Goal: Task Accomplishment & Management: Manage account settings

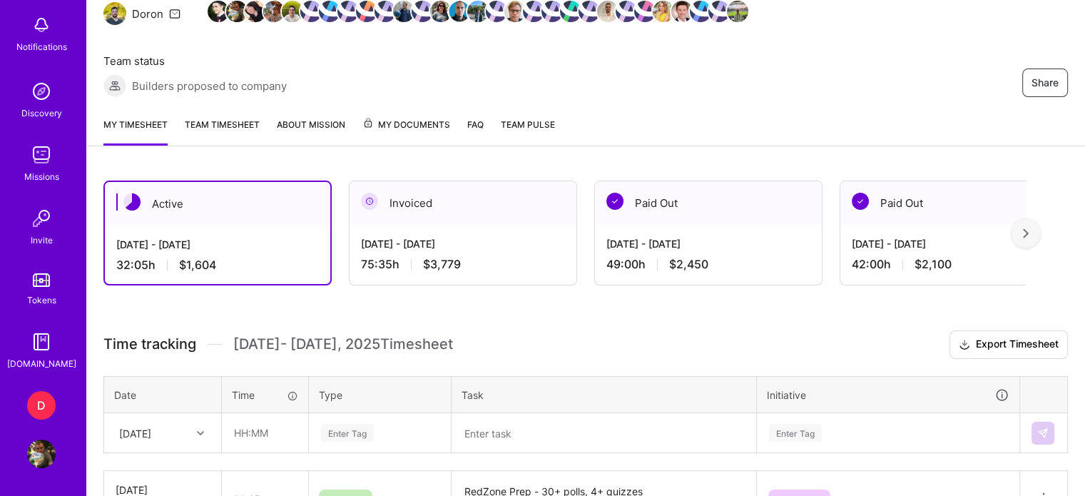
scroll to position [186, 0]
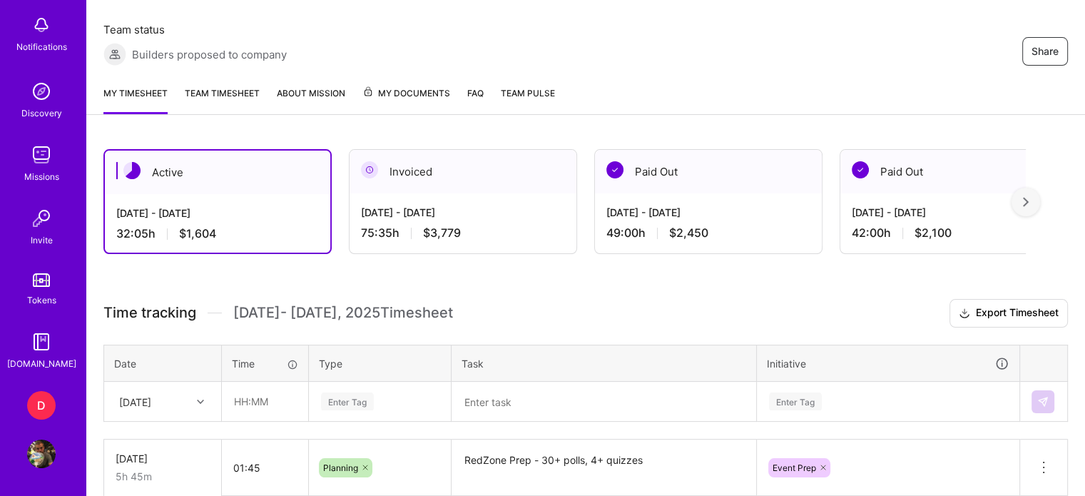
click at [36, 449] on img at bounding box center [41, 454] width 29 height 29
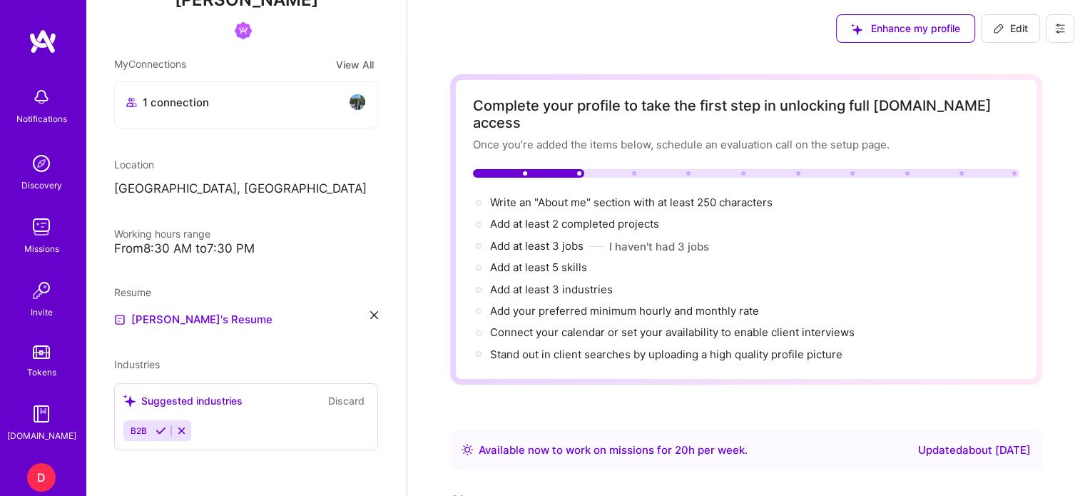
click at [1061, 31] on icon at bounding box center [1060, 28] width 11 height 11
click at [1043, 93] on button "Payment method" at bounding box center [1021, 97] width 107 height 36
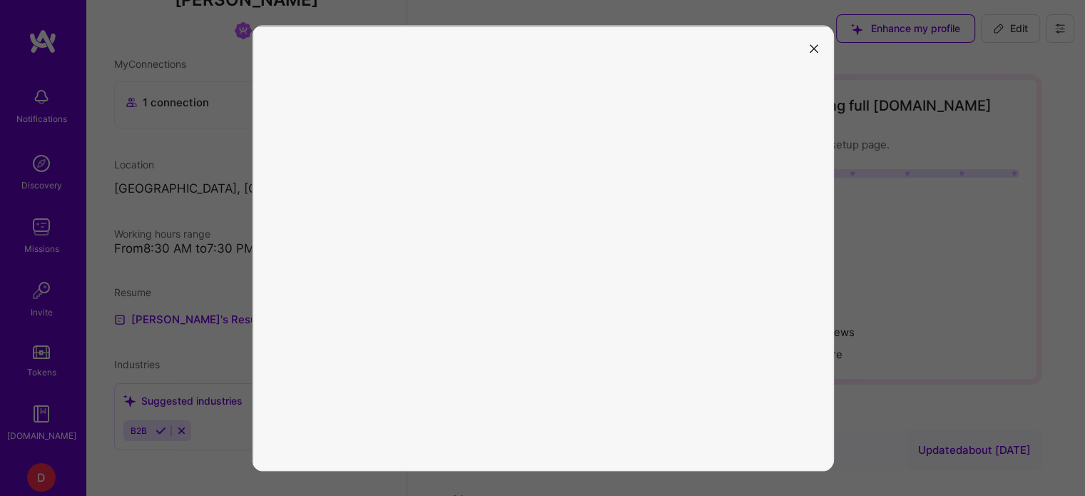
click at [811, 47] on icon "modal" at bounding box center [814, 48] width 9 height 9
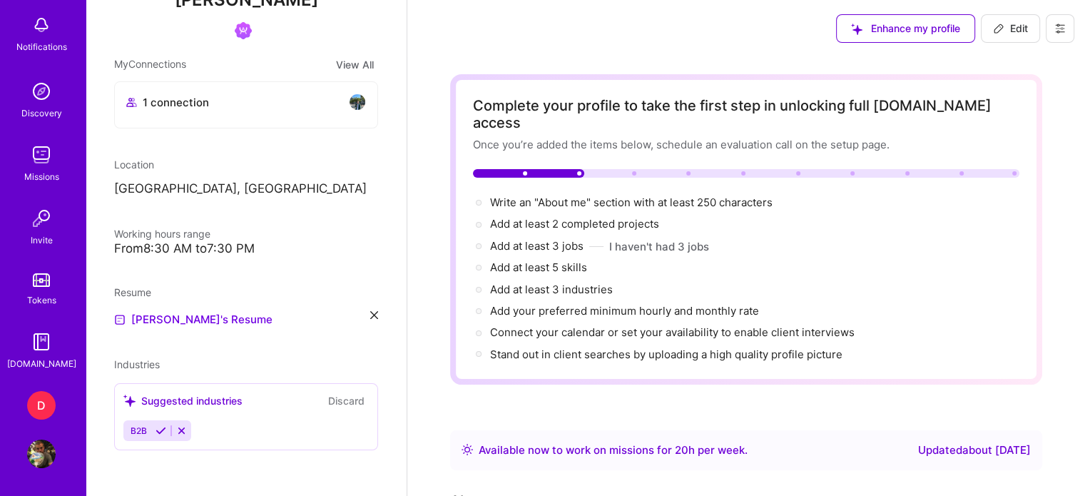
scroll to position [72, 0]
click at [349, 107] on img at bounding box center [357, 101] width 17 height 17
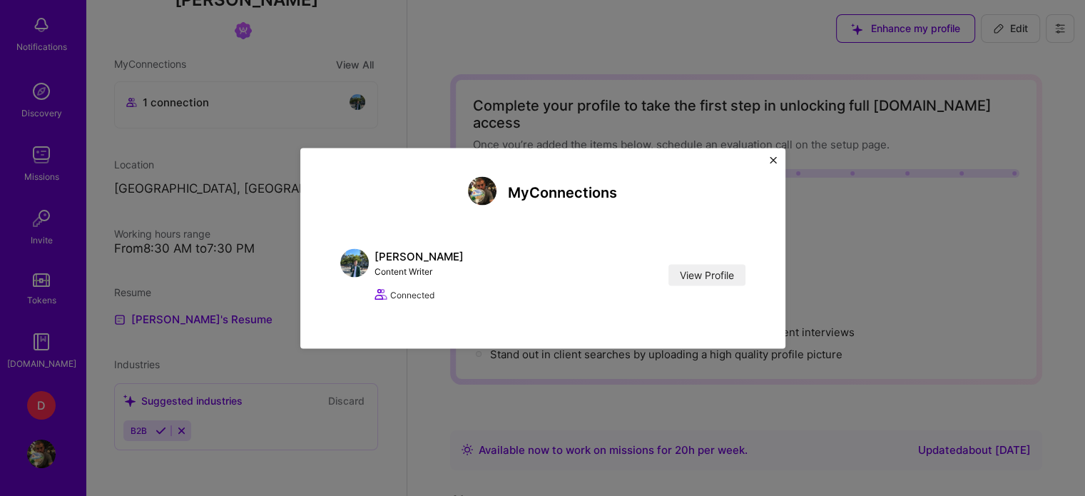
click at [771, 159] on img "Close" at bounding box center [773, 159] width 7 height 7
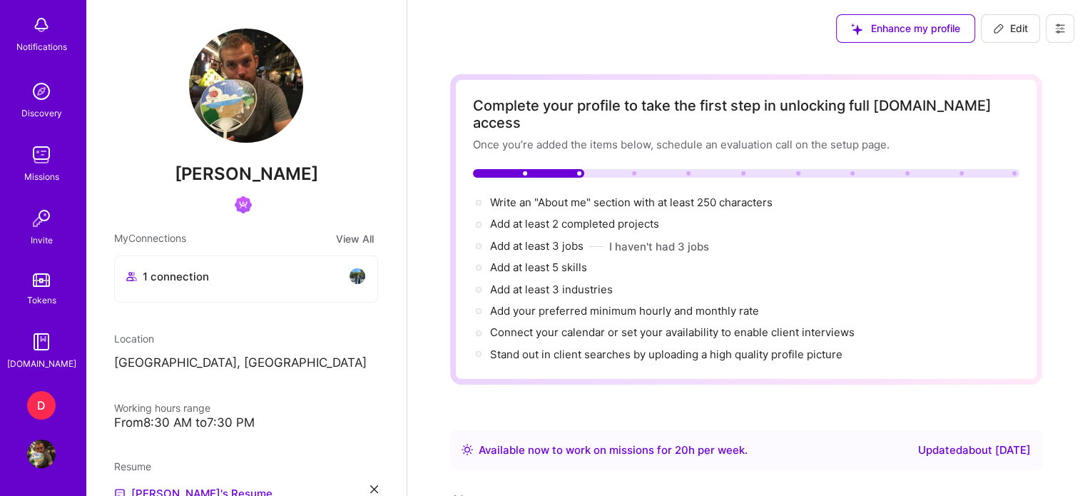
scroll to position [0, 0]
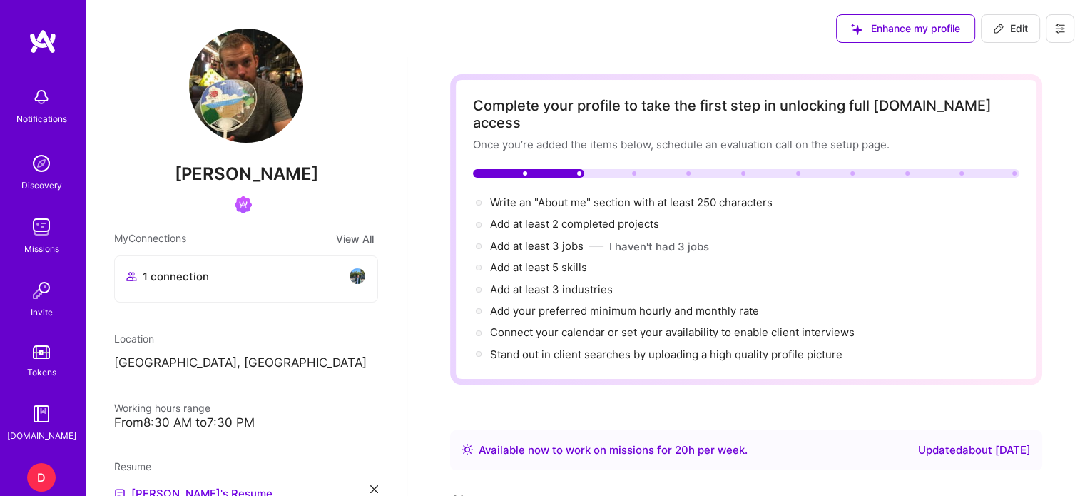
click at [39, 51] on img at bounding box center [43, 42] width 29 height 26
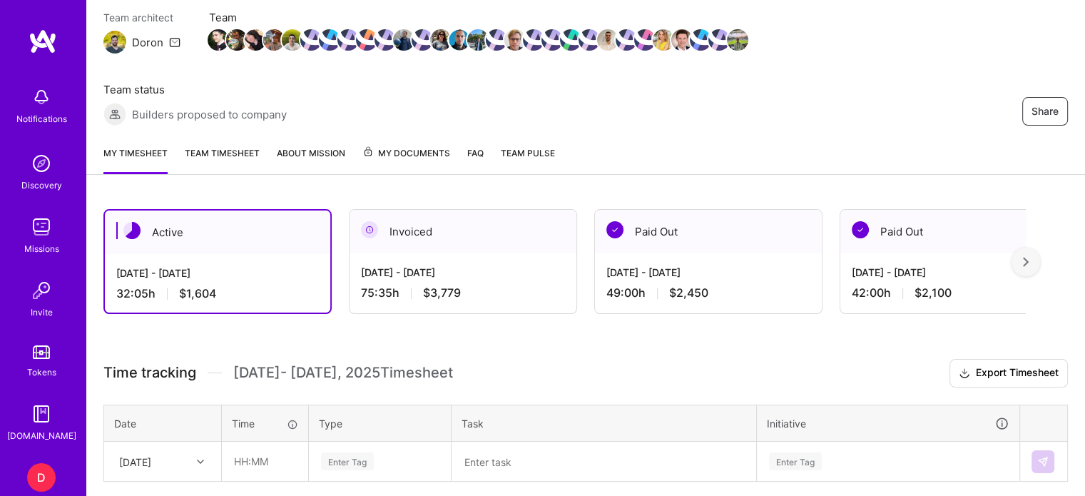
scroll to position [125, 0]
click at [1031, 254] on div at bounding box center [1026, 262] width 29 height 29
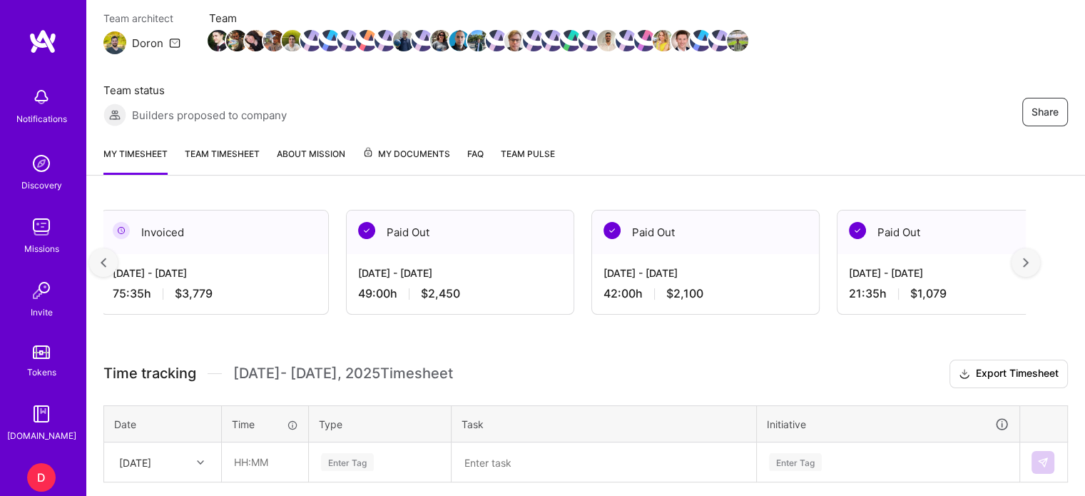
scroll to position [0, 263]
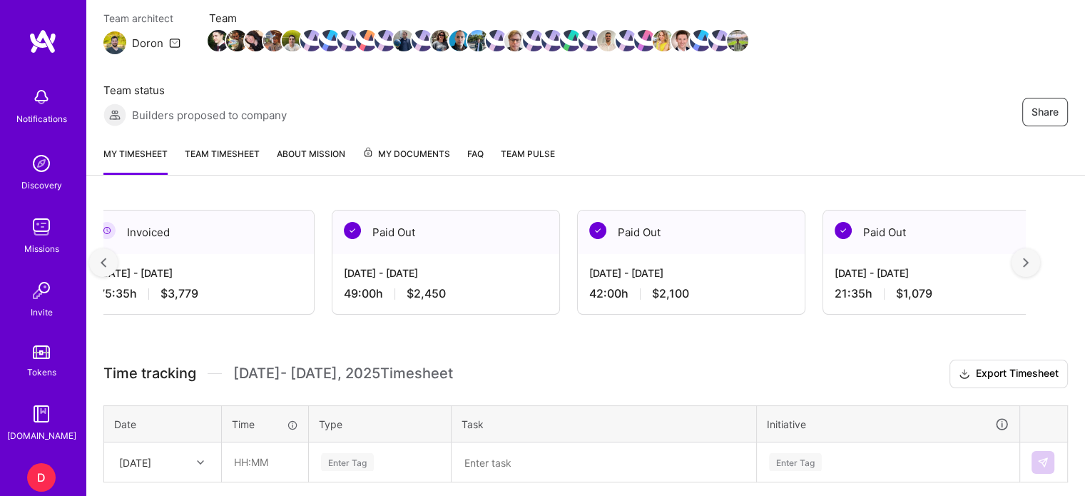
click at [1040, 262] on div at bounding box center [1026, 262] width 29 height 29
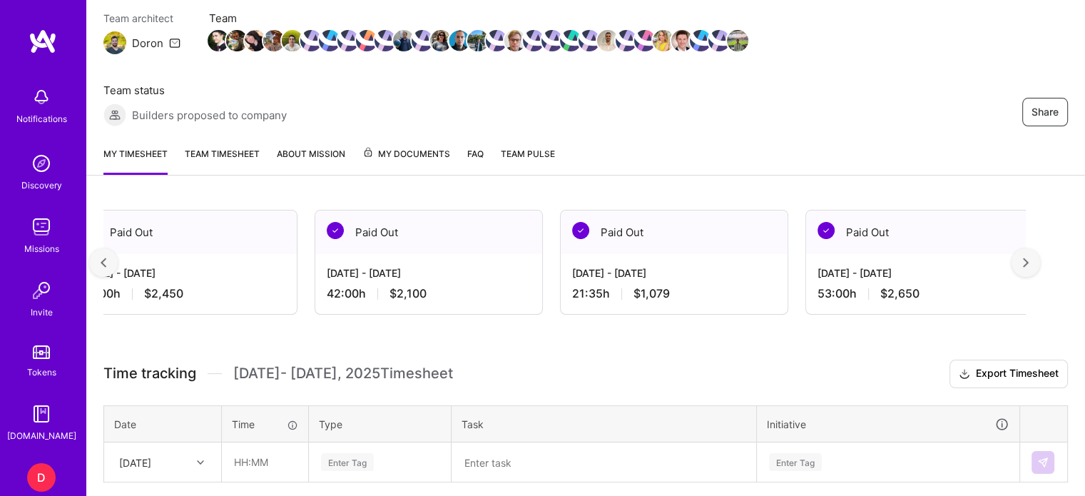
click at [1040, 262] on div at bounding box center [1026, 262] width 29 height 29
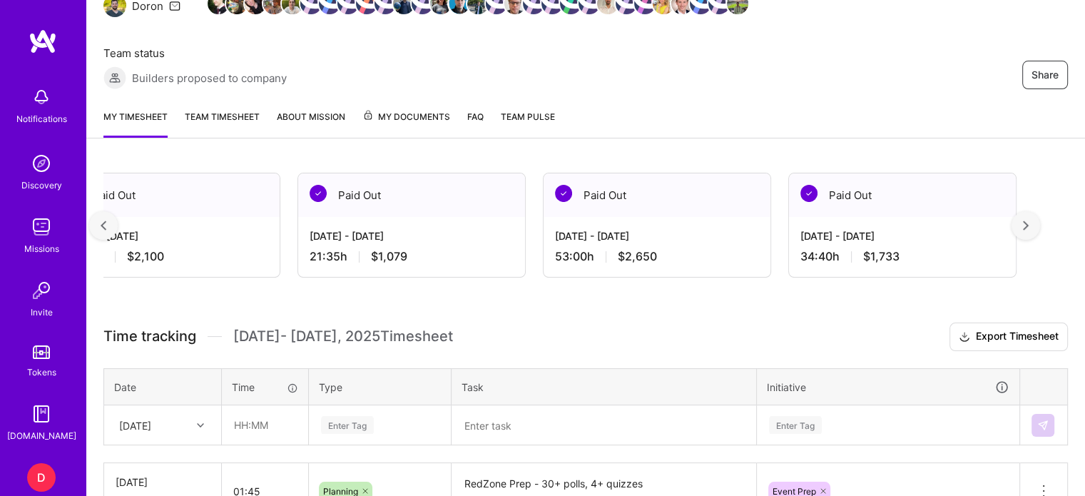
scroll to position [164, 0]
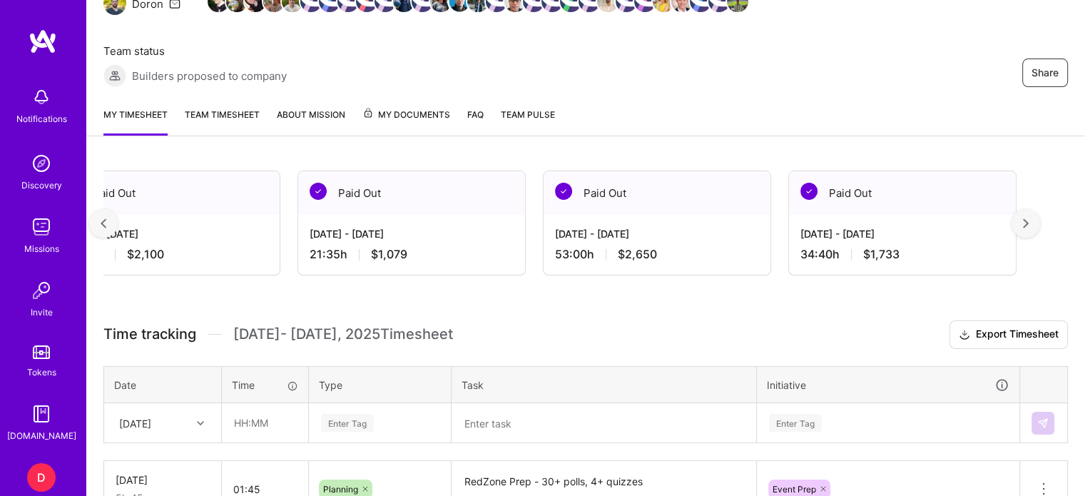
click at [426, 111] on span "My Documents" at bounding box center [407, 115] width 88 height 16
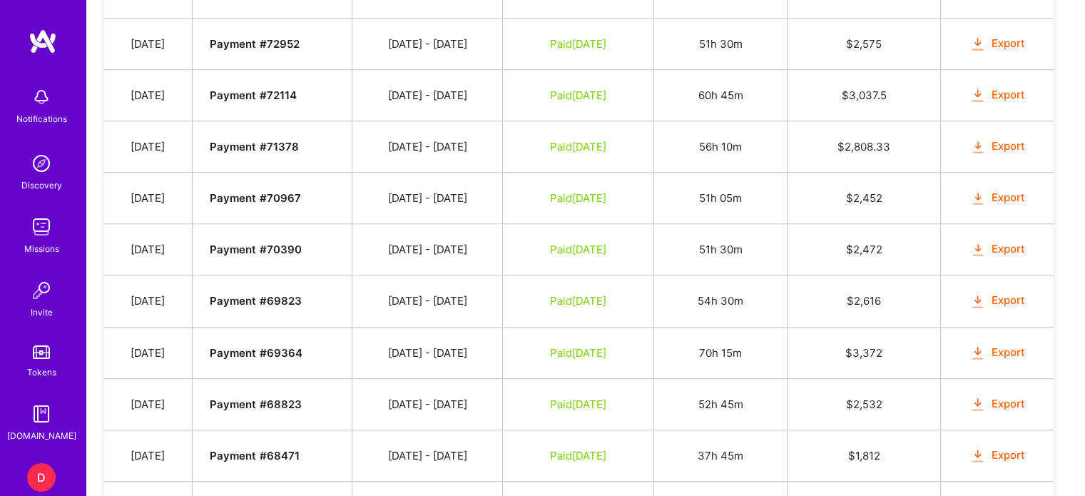
scroll to position [1305, 0]
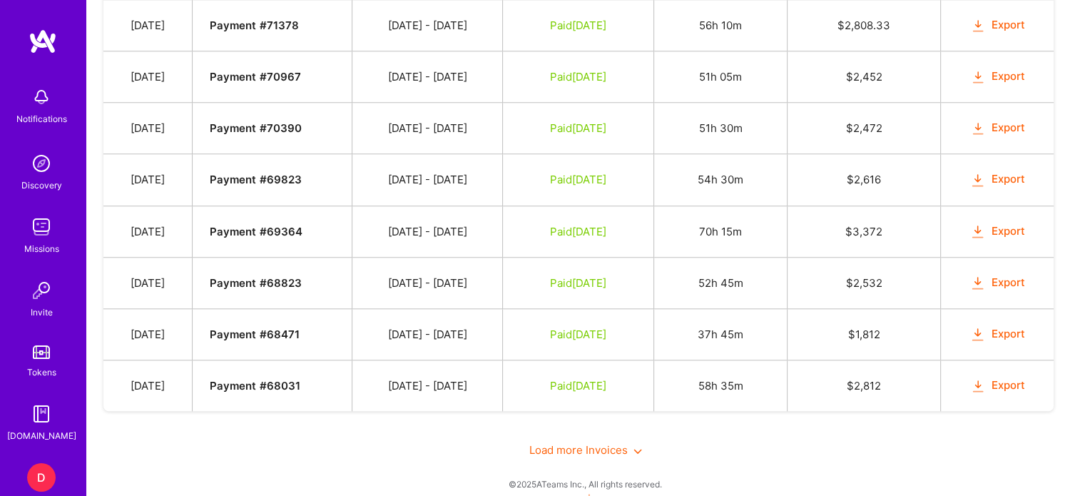
click at [582, 427] on div "Load more Invoices" at bounding box center [585, 449] width 965 height 49
click at [594, 443] on span "Load more Invoices" at bounding box center [586, 450] width 113 height 14
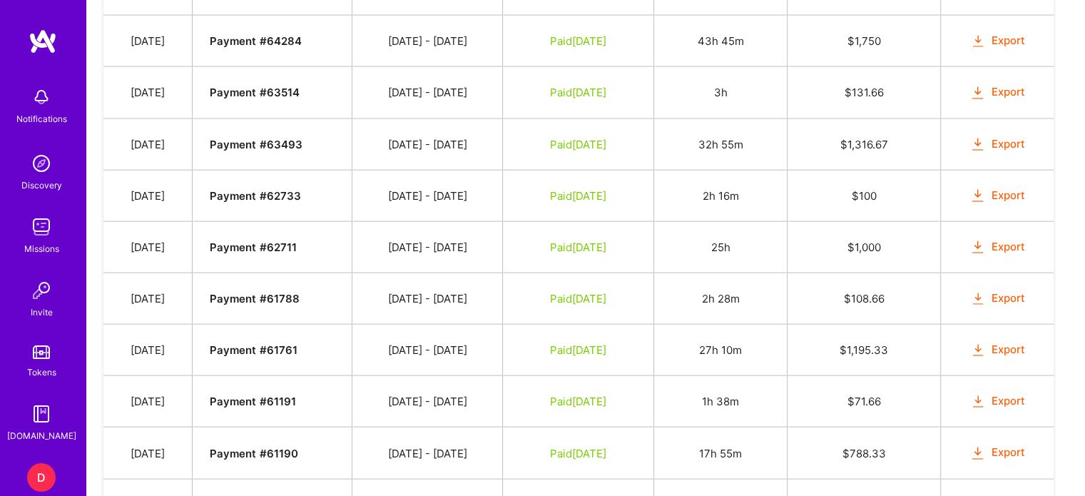
scroll to position [3341, 0]
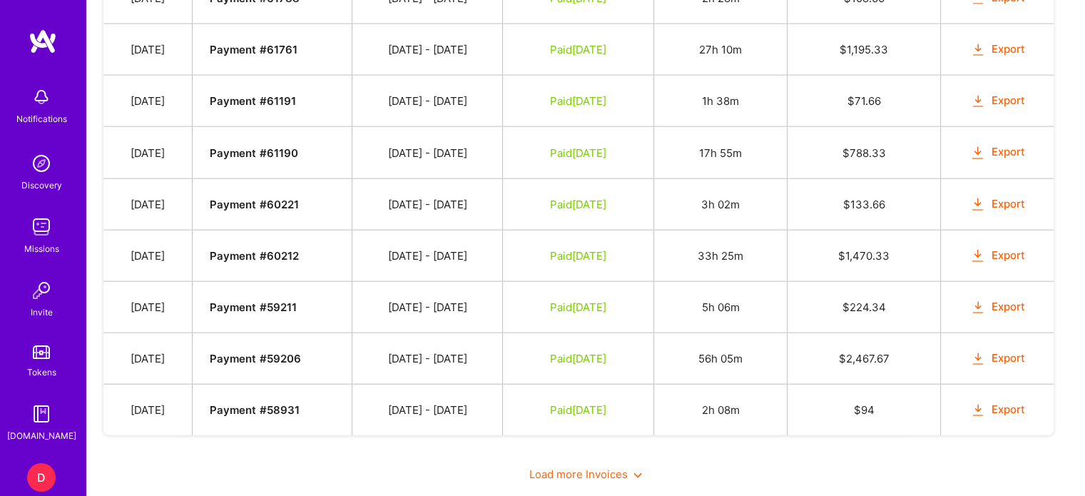
click at [629, 467] on span "Load more Invoices" at bounding box center [586, 474] width 113 height 14
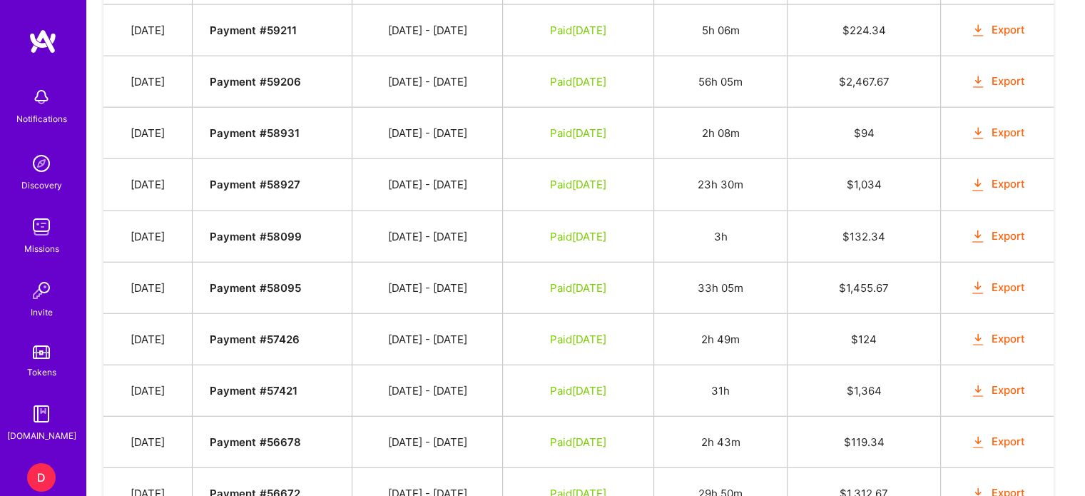
scroll to position [3626, 0]
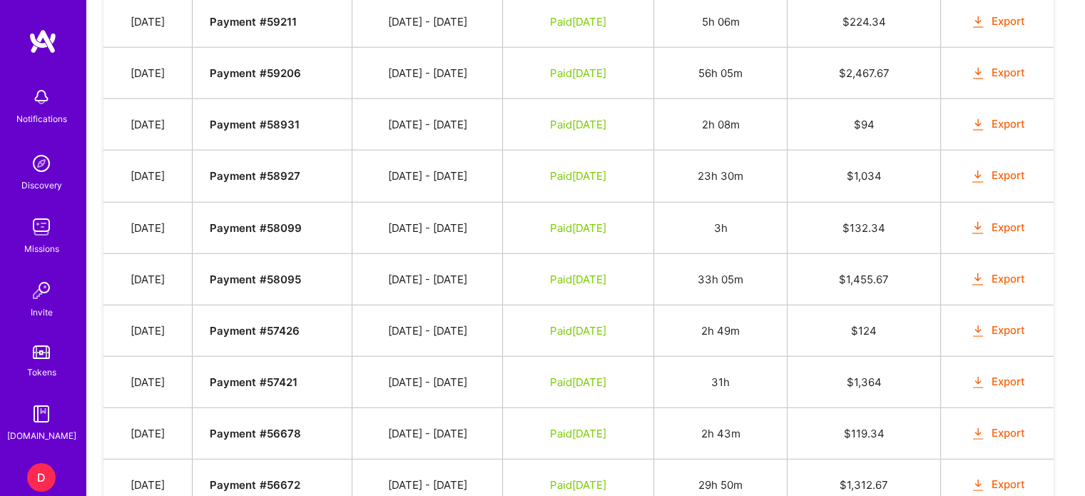
click at [998, 116] on button "Export" at bounding box center [998, 124] width 56 height 16
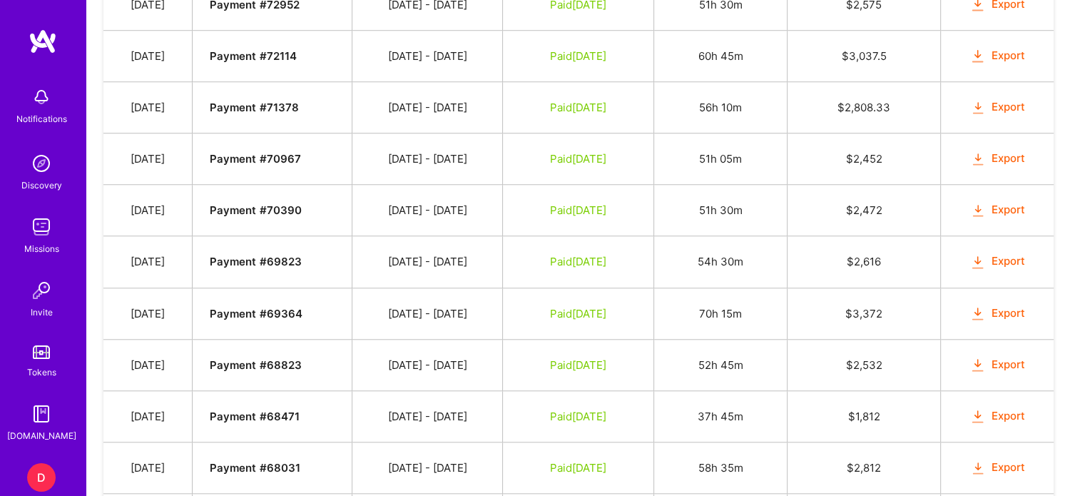
scroll to position [1220, 0]
